Goal: Transaction & Acquisition: Purchase product/service

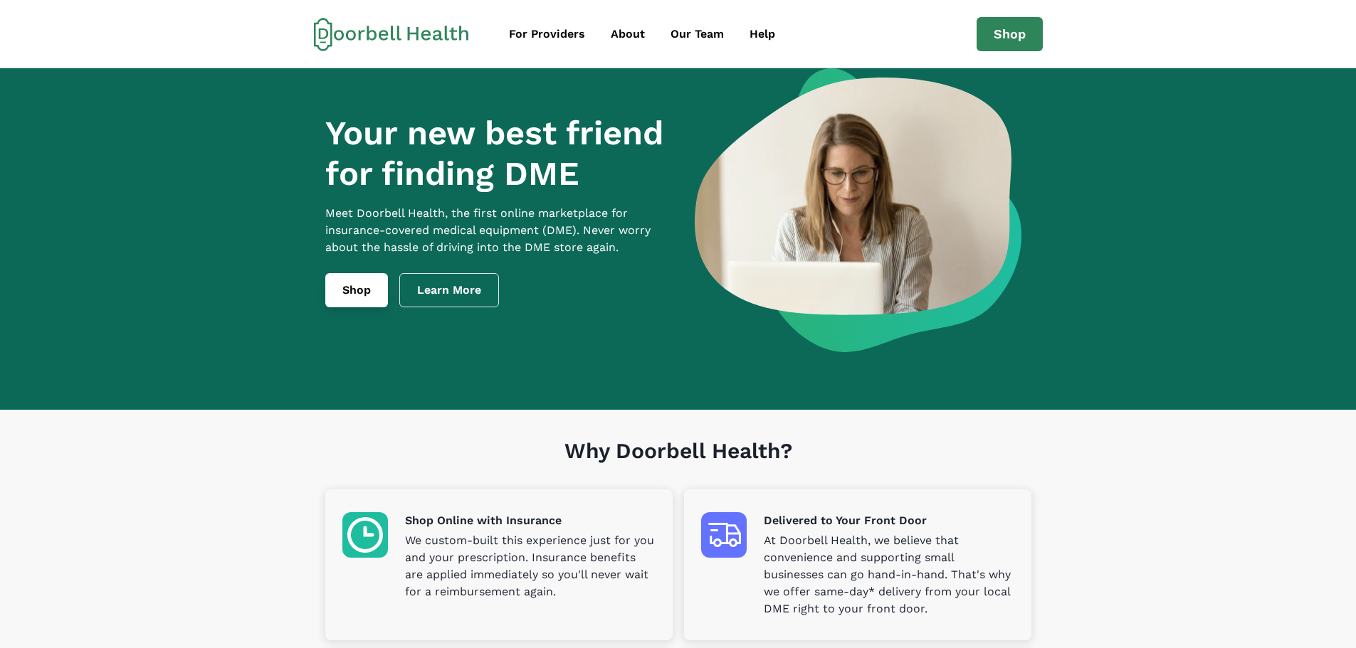
click at [366, 305] on link "Shop" at bounding box center [356, 290] width 63 height 34
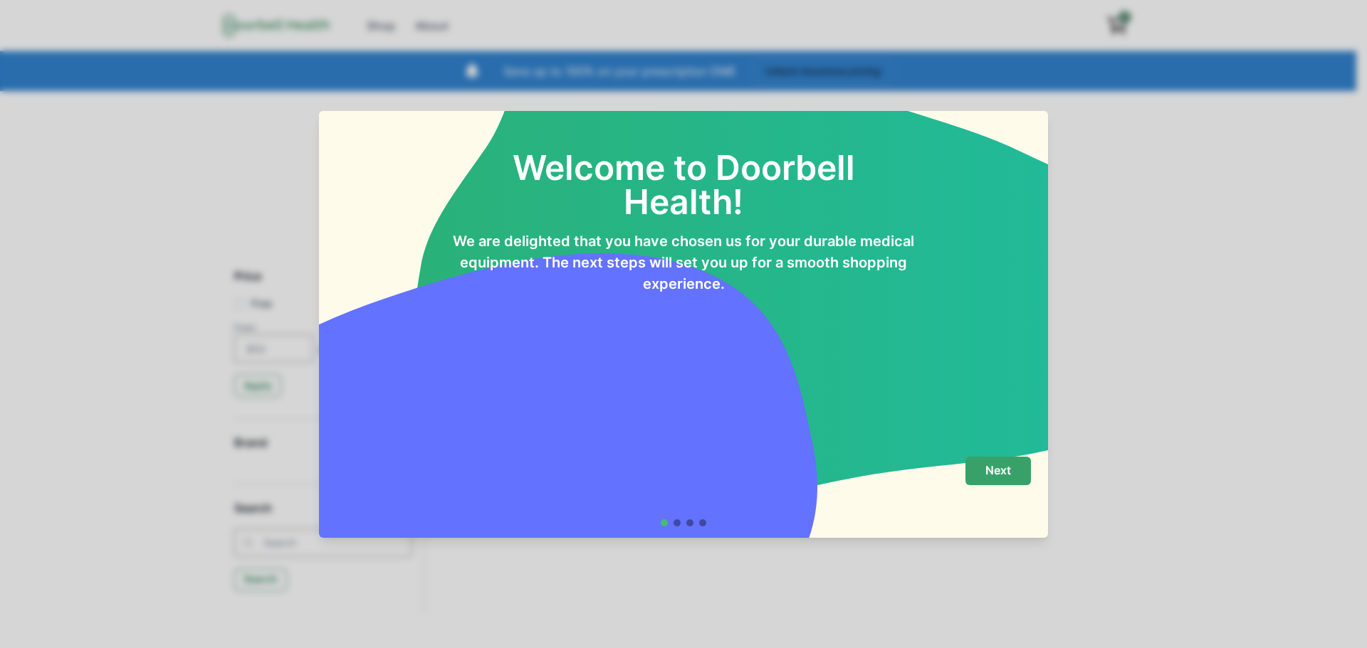
click at [1005, 475] on p "Next" at bounding box center [998, 471] width 26 height 14
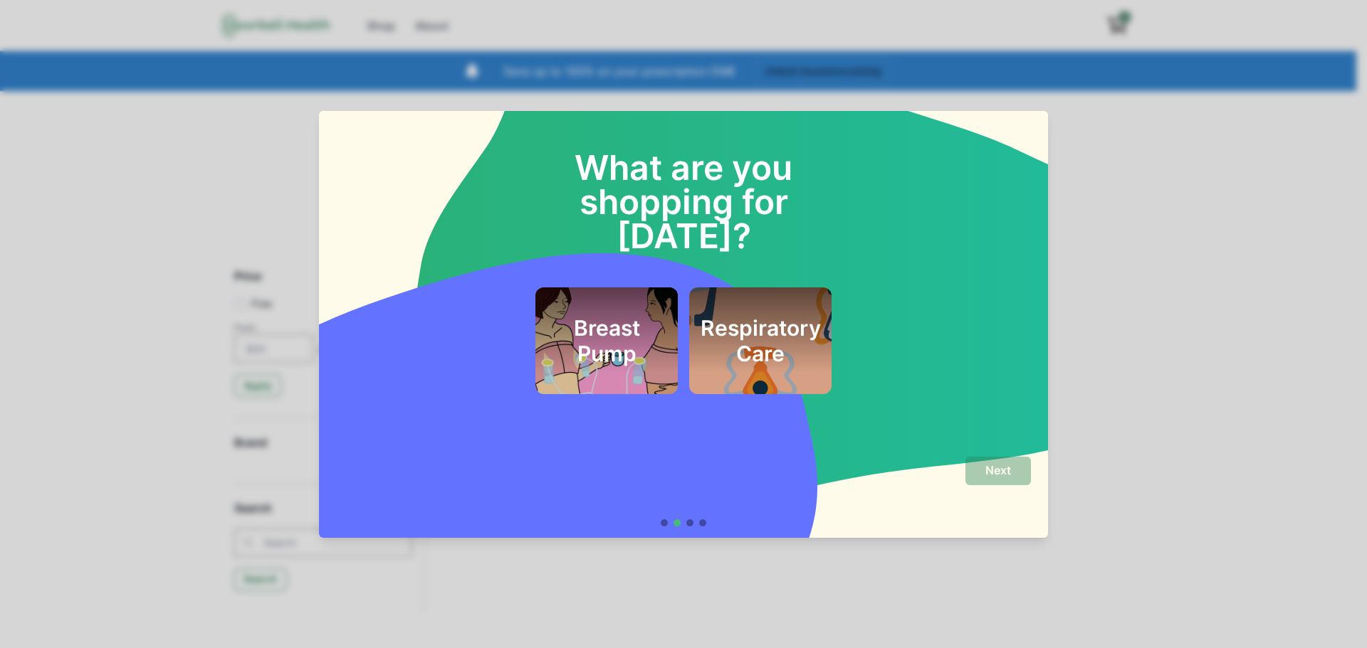
click at [770, 315] on h2 "Respiratory Care" at bounding box center [760, 340] width 120 height 51
click at [997, 465] on p "Next" at bounding box center [998, 471] width 26 height 14
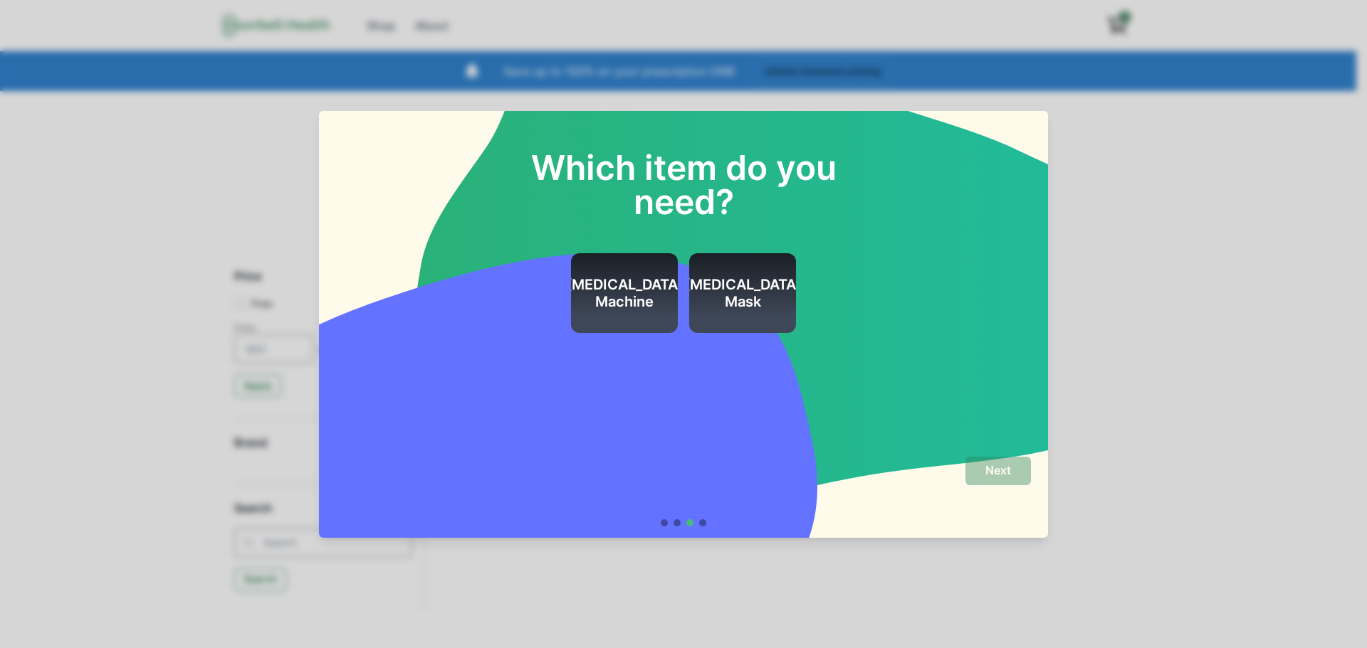
click at [734, 298] on h2 "[MEDICAL_DATA] Mask" at bounding box center [742, 293] width 117 height 34
click at [1014, 473] on button "Next" at bounding box center [997, 471] width 65 height 28
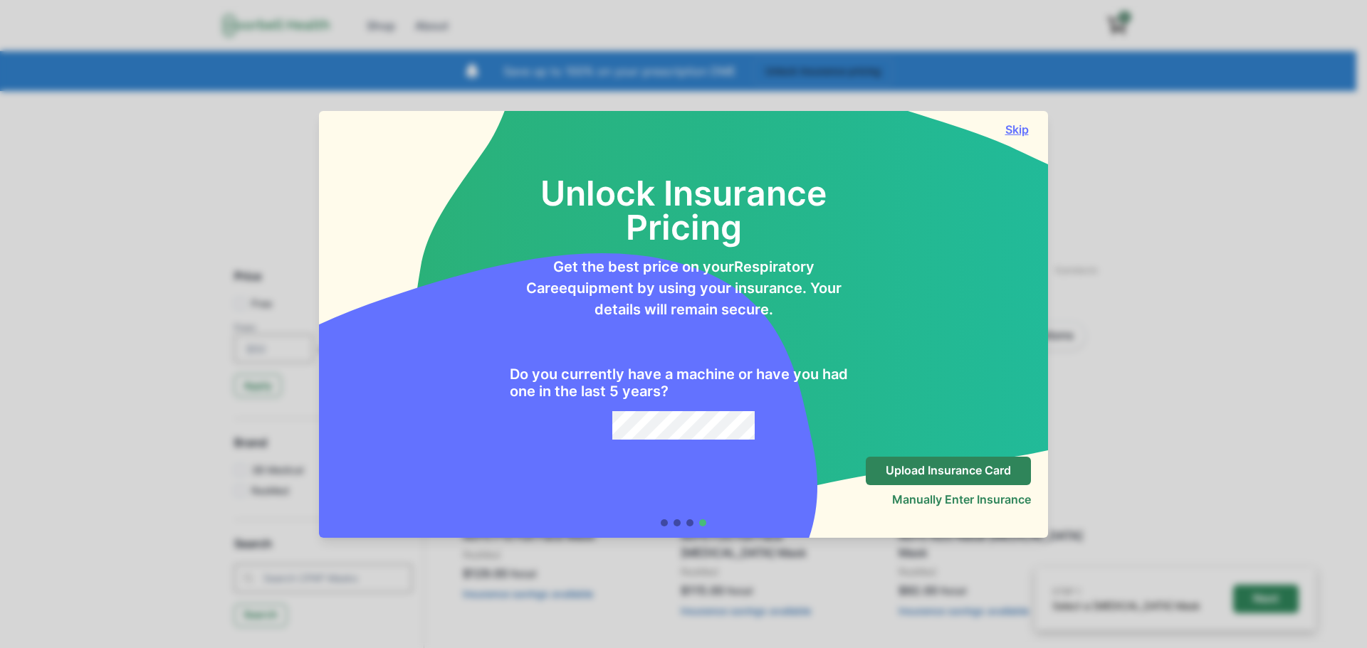
click at [1020, 129] on button "Skip" at bounding box center [1016, 129] width 28 height 14
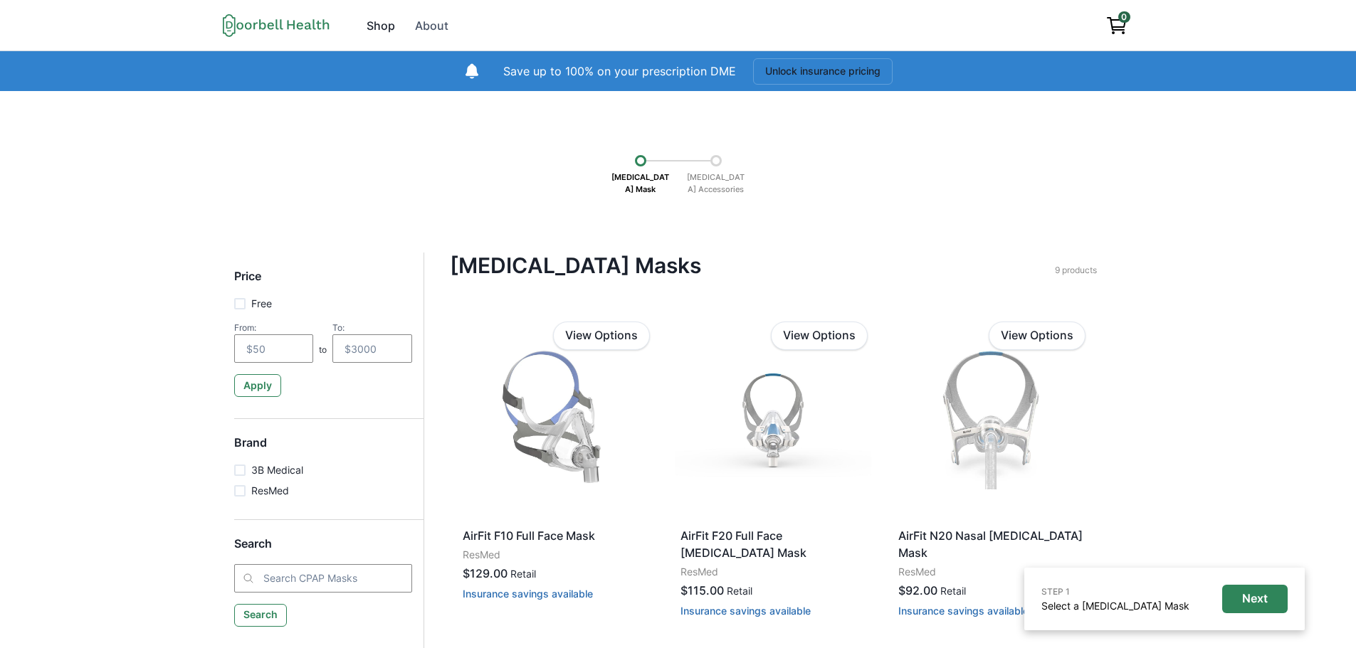
click at [382, 25] on div "Shop" at bounding box center [381, 25] width 28 height 17
click at [268, 21] on icon at bounding box center [276, 25] width 107 height 23
click at [380, 27] on div "Shop" at bounding box center [381, 25] width 28 height 17
